Goal: Communication & Community: Answer question/provide support

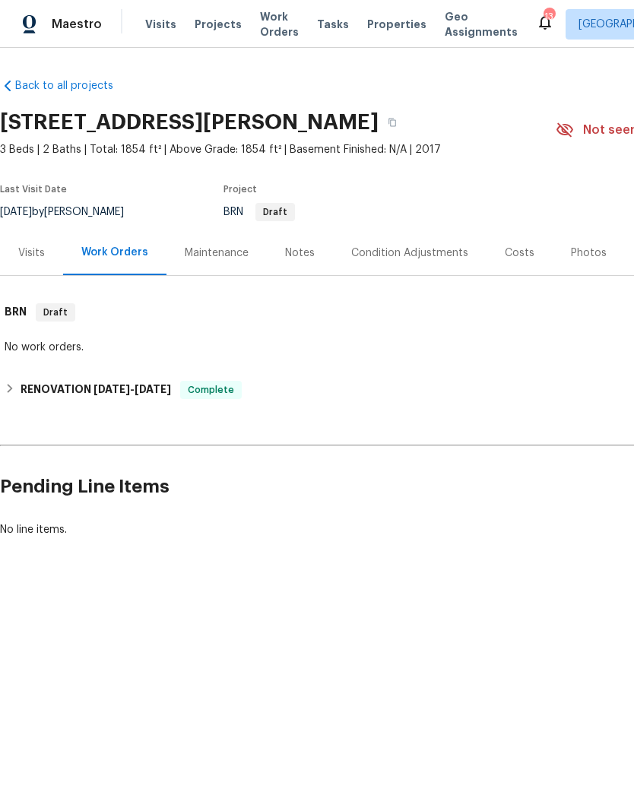
click at [212, 18] on span "Projects" at bounding box center [218, 24] width 47 height 15
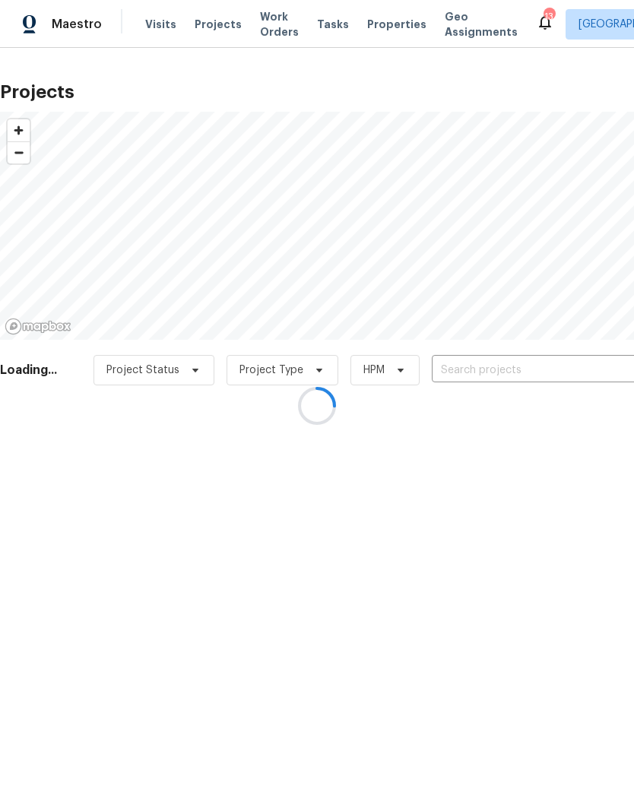
click at [471, 369] on div at bounding box center [317, 405] width 634 height 811
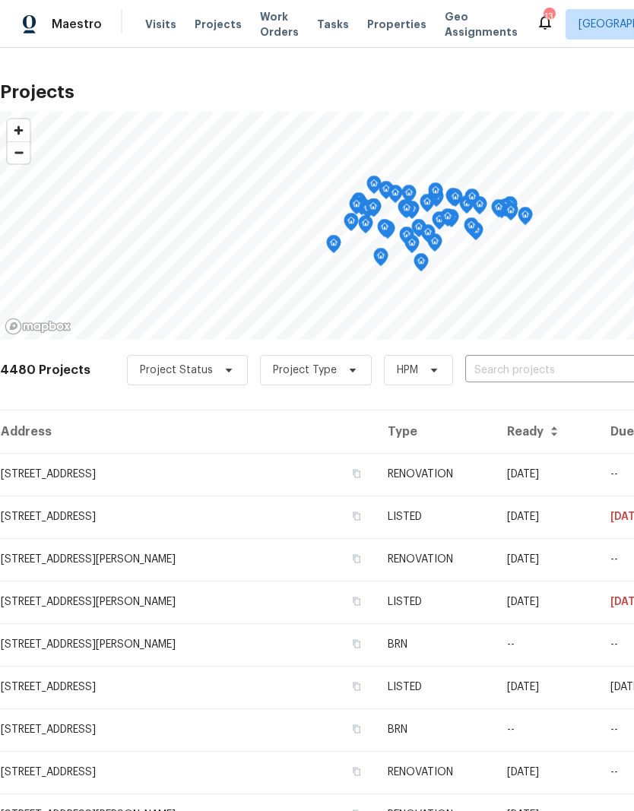
click at [521, 359] on input "text" at bounding box center [552, 371] width 174 height 24
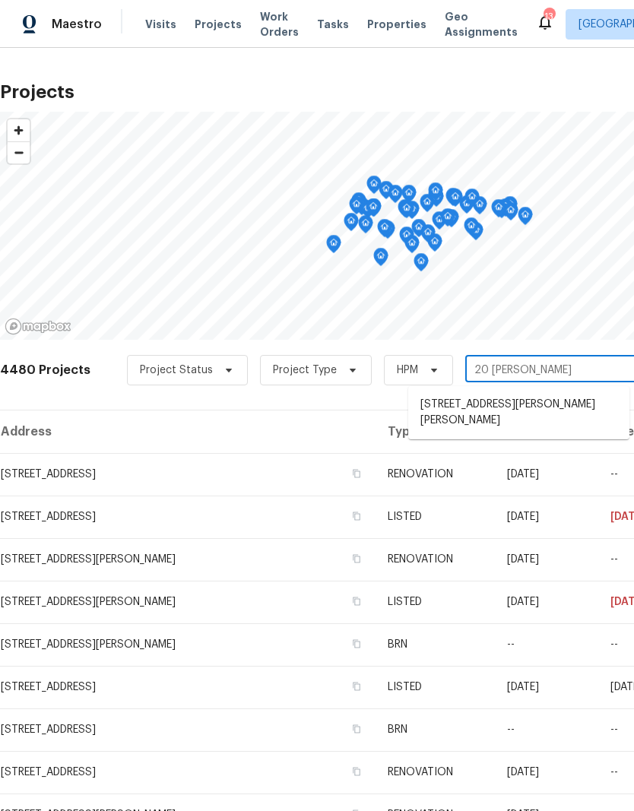
type input "20 [PERSON_NAME]"
click at [508, 415] on li "[STREET_ADDRESS][PERSON_NAME][PERSON_NAME]" at bounding box center [518, 412] width 221 height 41
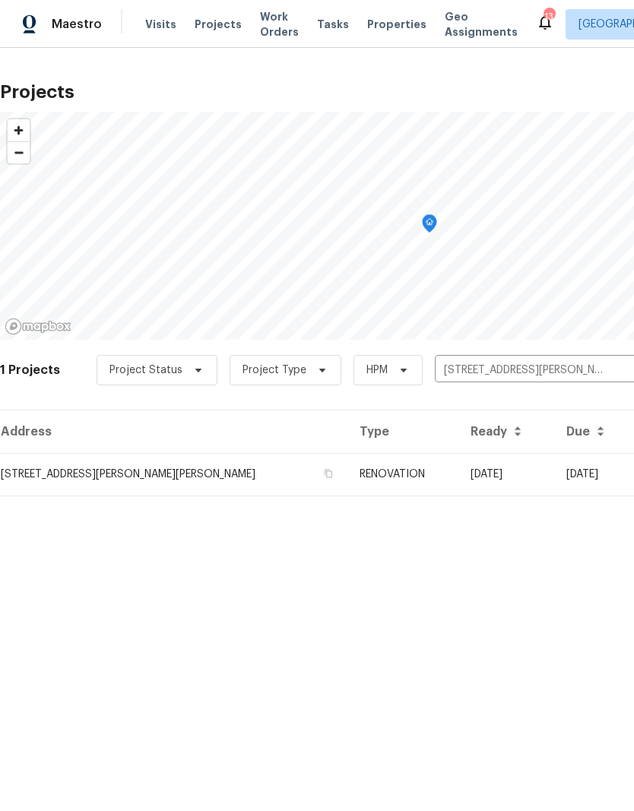
click at [394, 482] on td "RENOVATION" at bounding box center [402, 474] width 111 height 43
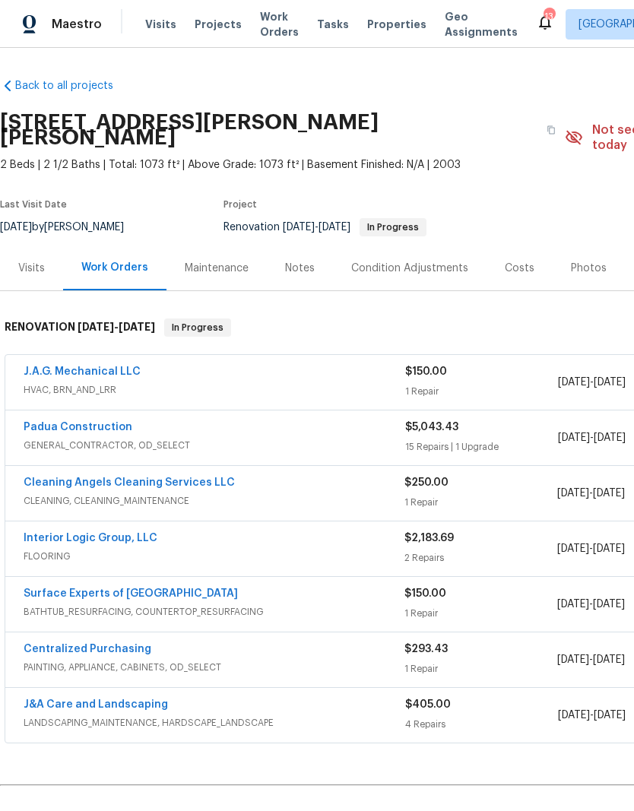
click at [143, 588] on link "Surface Experts of [GEOGRAPHIC_DATA]" at bounding box center [131, 593] width 214 height 11
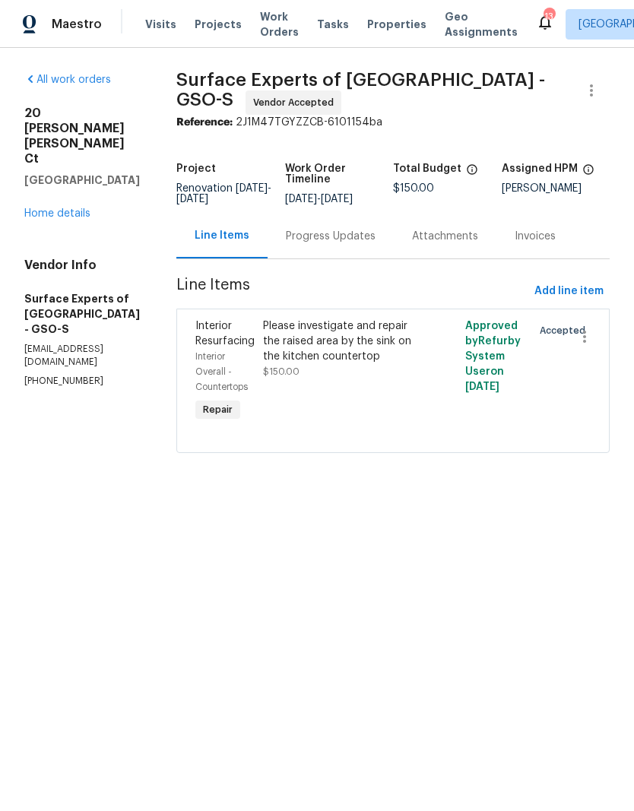
click at [332, 244] on div "Progress Updates" at bounding box center [331, 236] width 90 height 15
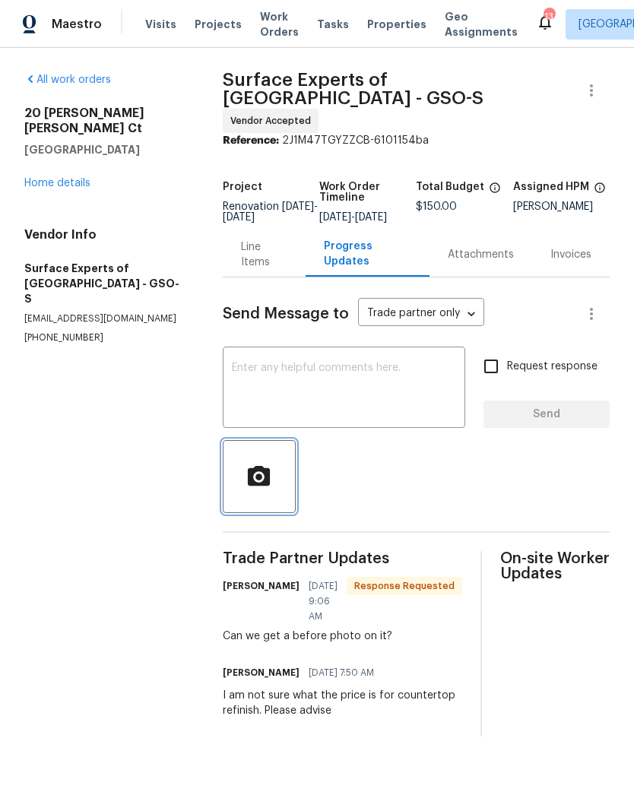
click at [262, 473] on circle "button" at bounding box center [258, 476] width 7 height 7
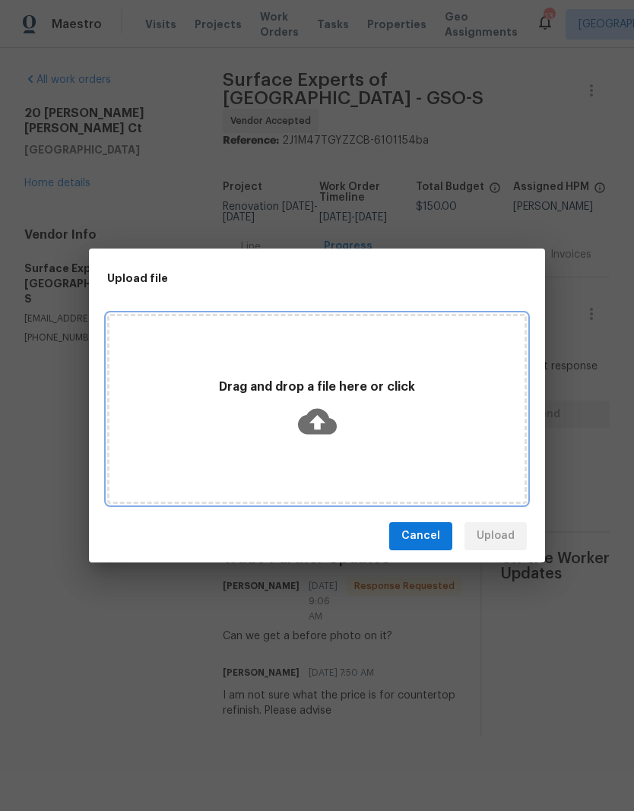
click at [325, 426] on icon at bounding box center [317, 421] width 39 height 26
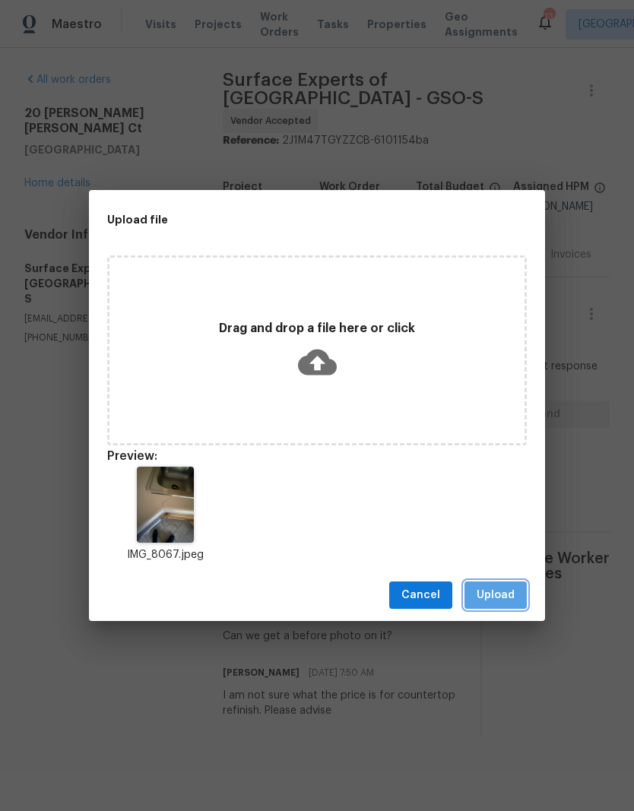
click at [524, 599] on button "Upload" at bounding box center [495, 595] width 62 height 28
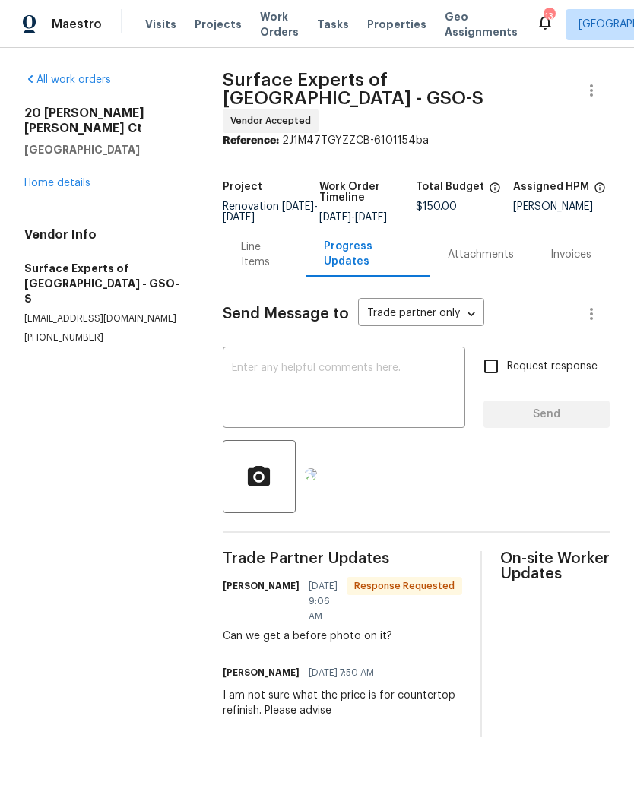
click at [312, 362] on textarea at bounding box center [344, 388] width 224 height 53
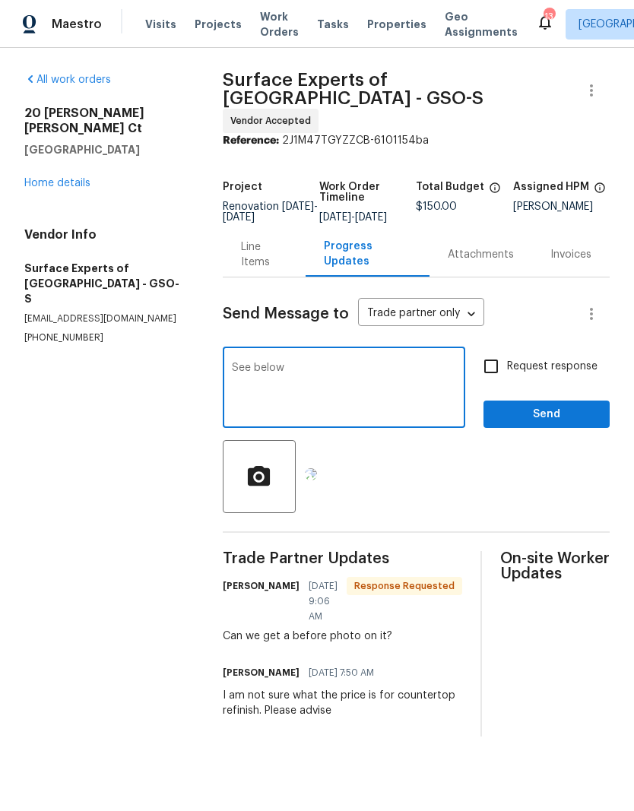
type textarea "See below"
click at [557, 405] on span "Send" at bounding box center [546, 414] width 102 height 19
